Goal: Find specific fact: Find specific fact

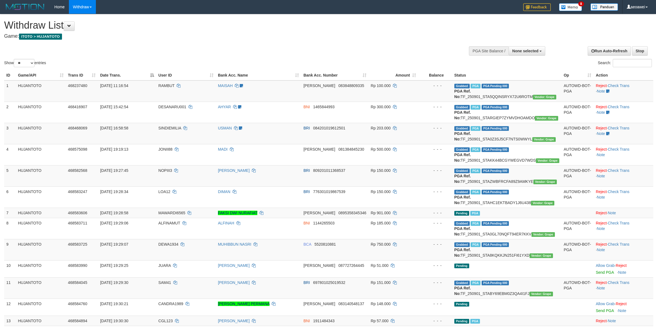
select select
select select "**"
click at [486, 144] on td "Grabbed PGA PGA Pending 000 {"status":"000","data":{"unique_id":"387-468468069-…" at bounding box center [506, 133] width 109 height 21
click at [484, 144] on td "Grabbed PGA PGA Pending 000 {"status":"000","data":{"unique_id":"387-468468069-…" at bounding box center [506, 133] width 109 height 21
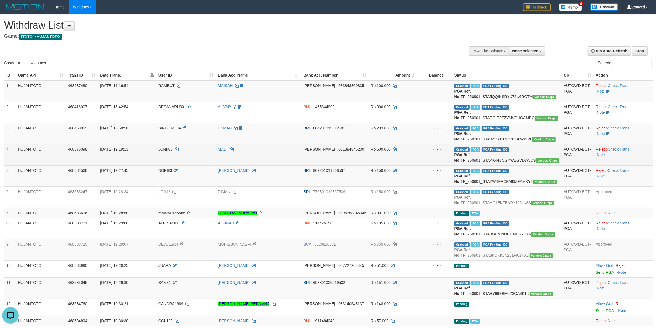
copy td "TF_250901_STA0Z3SJ5CF7NTS0WWYL"
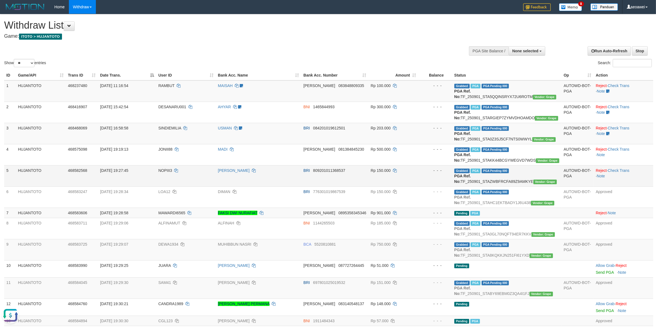
click at [175, 186] on td "NOPIII3" at bounding box center [185, 175] width 59 height 21
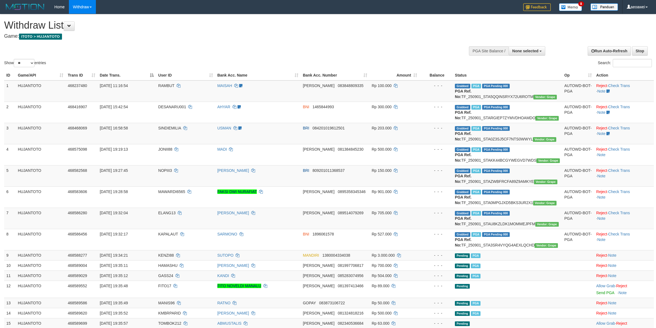
select select
select select "**"
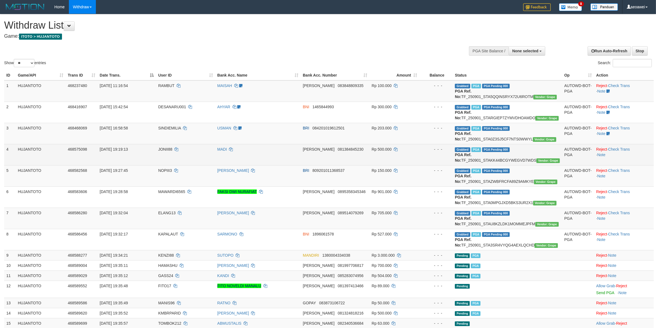
click at [165, 151] on span "JONII88" at bounding box center [165, 149] width 14 height 4
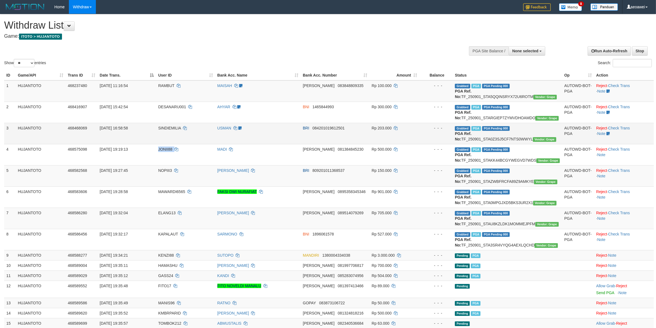
drag, startPoint x: 165, startPoint y: 156, endPoint x: 96, endPoint y: 136, distance: 72.2
click at [163, 151] on span "JONII88" at bounding box center [165, 149] width 14 height 4
copy span "JONII88"
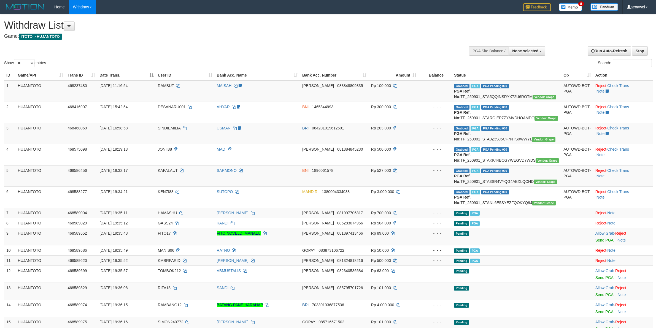
select select
select select "**"
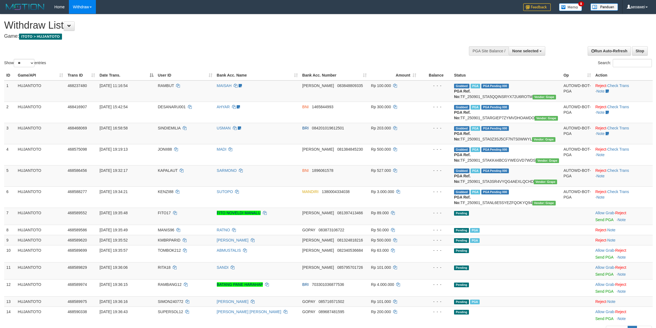
select select
select select "**"
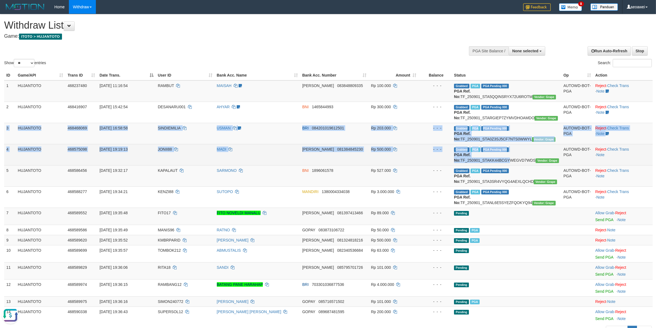
drag, startPoint x: 5, startPoint y: 139, endPoint x: 508, endPoint y: 170, distance: 504.1
click at [508, 170] on tbody "1 HUJANTOTO 468237480 01/09/2025 11:16:54 RAMBUT MAISAH Sudah buat ticketing DA…" at bounding box center [328, 201] width 648 height 243
click at [279, 159] on td "MADI" at bounding box center [257, 154] width 85 height 21
click at [172, 151] on span "JONII88" at bounding box center [165, 149] width 14 height 4
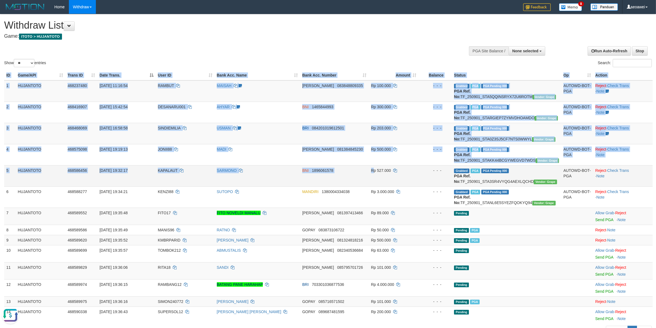
drag, startPoint x: 14, startPoint y: 158, endPoint x: 373, endPoint y: 182, distance: 360.4
click at [376, 182] on div "ID Game/API Trans ID Date Trans. User ID Bank Acc. Name Bank Acc. Number Amount…" at bounding box center [328, 197] width 656 height 257
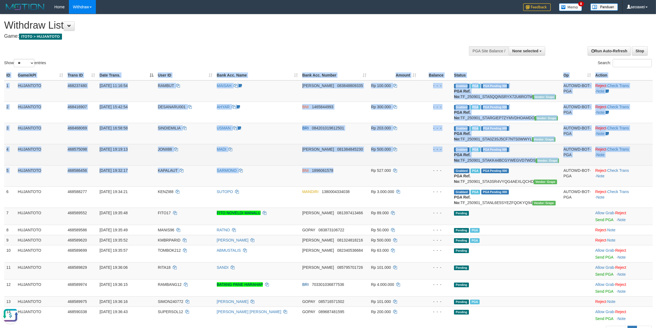
click at [200, 159] on td "JONII88" at bounding box center [185, 154] width 59 height 21
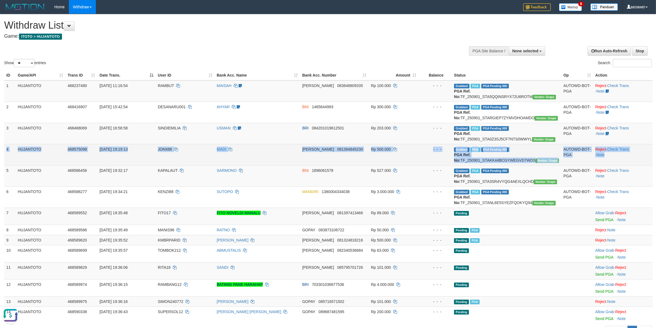
drag, startPoint x: 7, startPoint y: 157, endPoint x: 637, endPoint y: 175, distance: 629.7
click at [637, 165] on tr "4 HUJANTOTO 468575098 01/09/2025 19:19:13 JONII88 MADI DANA 081384845230 Rp 500…" at bounding box center [328, 154] width 648 height 21
copy tr "4 HUJANTOTO 468575098 01/09/2025 19:19:13 JONII88 MADI DANA 081384845230 Rp 500…"
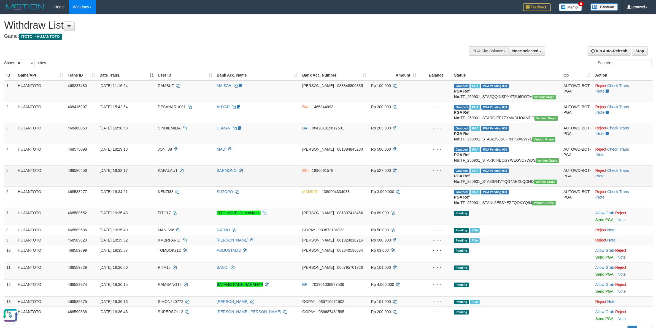
click at [191, 186] on td "KAPALAUT" at bounding box center [185, 175] width 59 height 21
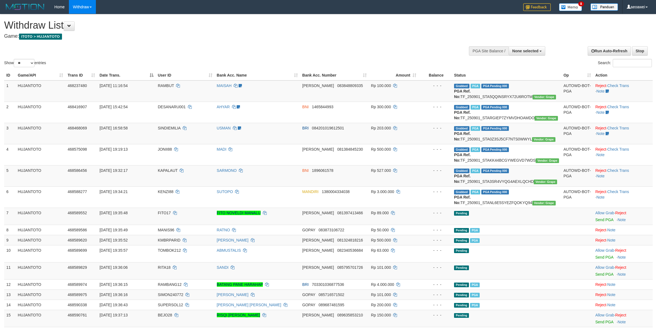
select select
select select "**"
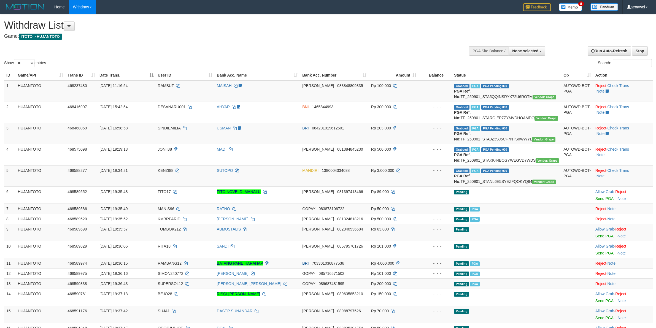
select select
select select "**"
